Goal: Find specific page/section: Find specific page/section

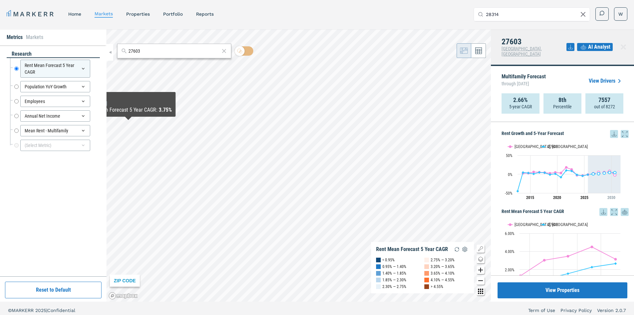
click at [505, 15] on input "28314" at bounding box center [536, 14] width 100 height 13
click at [504, 15] on input "28314" at bounding box center [536, 14] width 100 height 13
type input "28314"
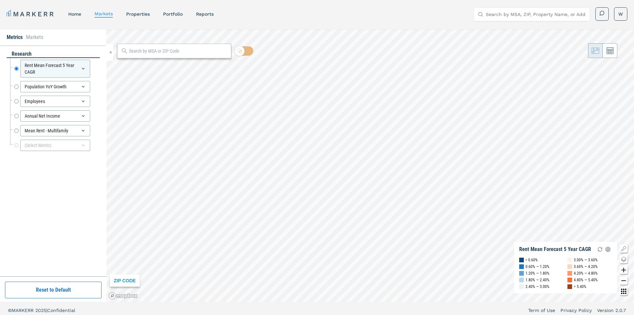
click at [502, 12] on input "Search by MSA, ZIP, Property Name, or Address" at bounding box center [536, 14] width 100 height 13
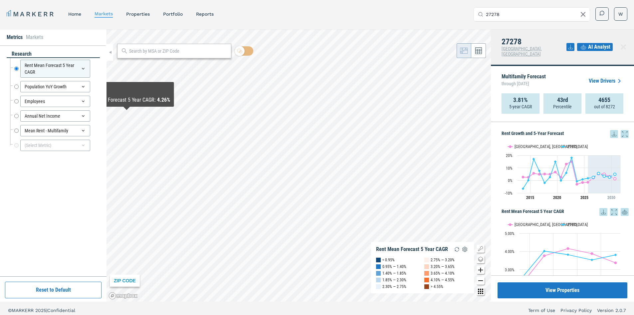
click at [512, 15] on input "27278" at bounding box center [536, 14] width 100 height 13
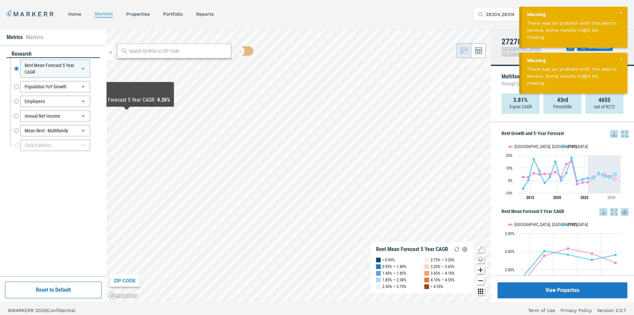
click at [500, 15] on input "28304,28314" at bounding box center [536, 14] width 100 height 13
click at [516, 13] on input "28304,28314" at bounding box center [536, 14] width 100 height 13
click at [492, 30] on div "28304, [GEOGRAPHIC_DATA], [US_STATE]" at bounding box center [524, 30] width 91 height 13
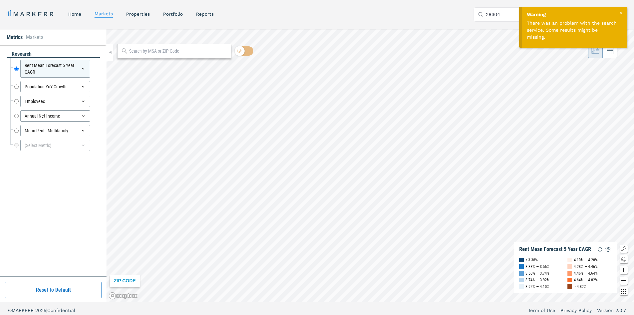
click at [625, 10] on div "Warning There was an problem with the search service. Some results might be mis…" at bounding box center [575, 27] width 106 height 41
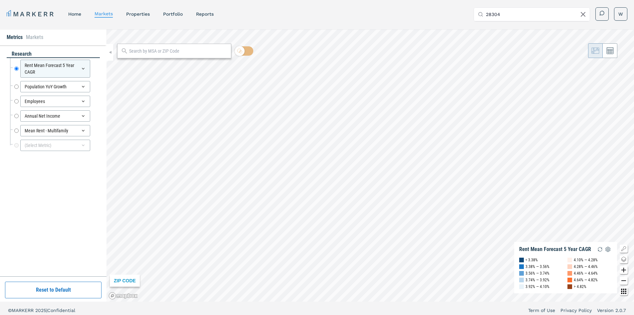
click at [623, 10] on div "Warning There was an problem with the search service. Some results might be mis…" at bounding box center [575, 27] width 106 height 41
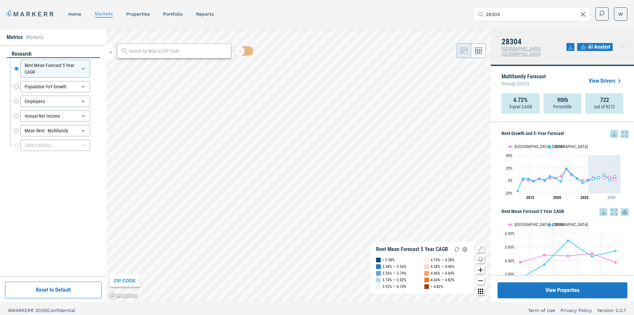
click at [532, 15] on input "28304" at bounding box center [536, 14] width 100 height 13
click at [536, 14] on input "28314" at bounding box center [536, 14] width 100 height 13
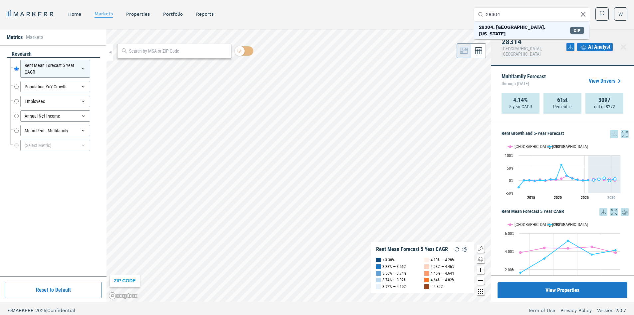
click at [579, 28] on div "ZIP" at bounding box center [577, 30] width 14 height 7
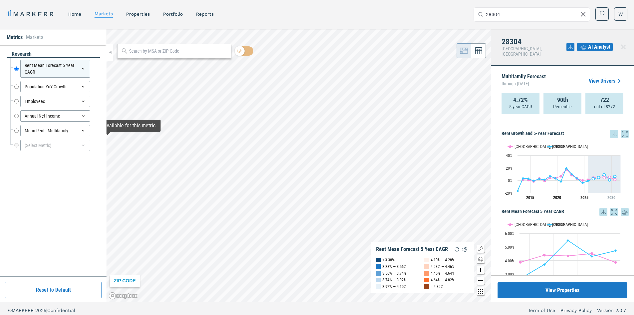
click at [523, 15] on input "28304" at bounding box center [536, 14] width 100 height 13
type input "28311"
click at [575, 27] on div "ZIP" at bounding box center [577, 30] width 14 height 7
